Goal: Task Accomplishment & Management: Use online tool/utility

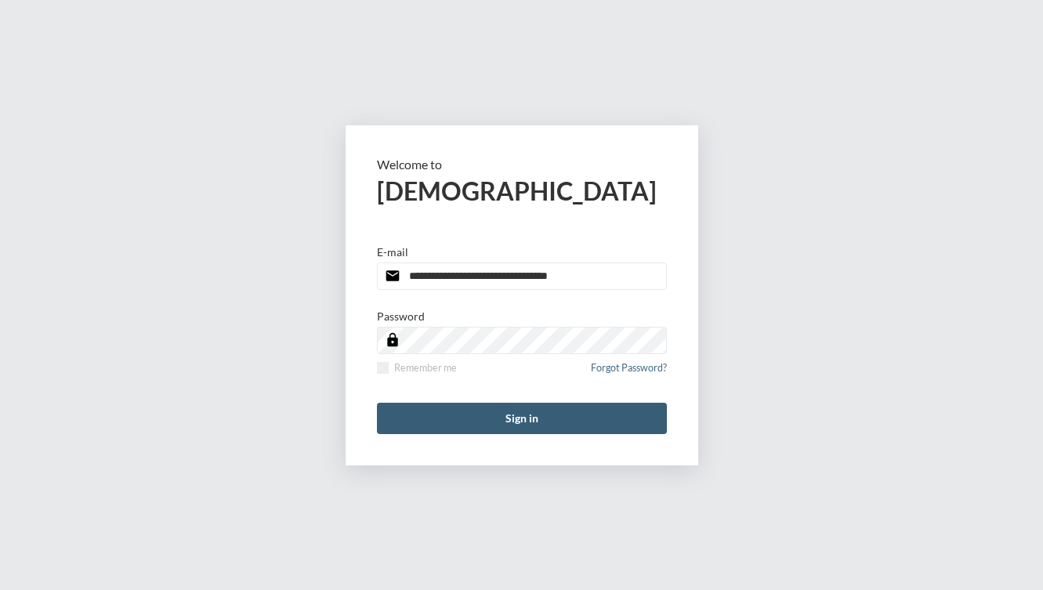
click at [474, 423] on button "Sign in" at bounding box center [522, 418] width 290 height 31
